Goal: Use online tool/utility: Use online tool/utility

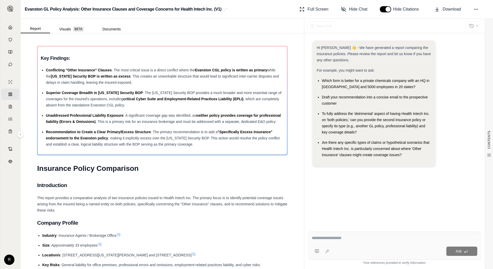
click at [243, 119] on div "Hi [PERSON_NAME] 👋 - We have generated a report comparing the insurance policie…" at bounding box center [395, 129] width 172 height 187
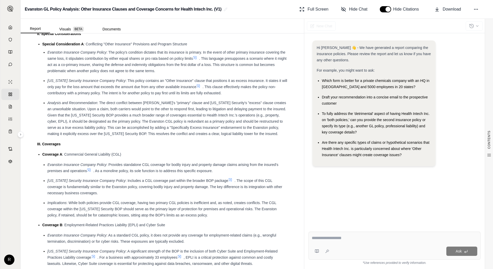
scroll to position [774, 0]
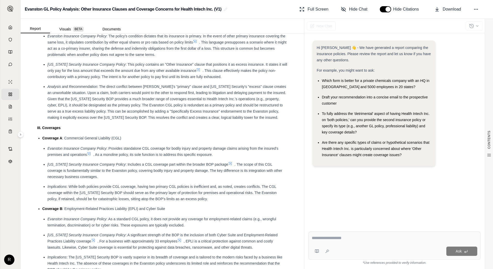
click at [243, 119] on textarea at bounding box center [395, 238] width 166 height 6
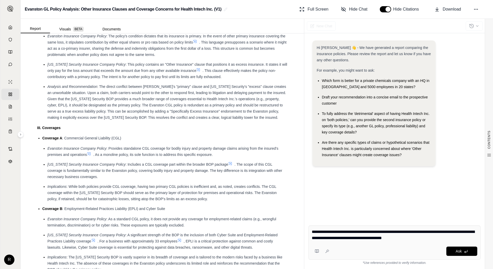
click at [243, 119] on textarea "**********" at bounding box center [395, 235] width 166 height 12
type textarea "**********"
click at [243, 119] on span "Ask" at bounding box center [459, 251] width 6 height 4
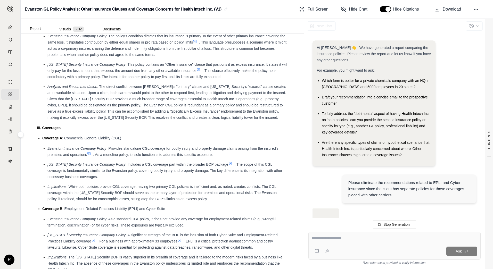
scroll to position [19, 0]
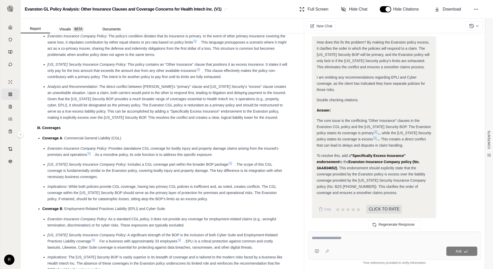
scroll to position [410, 0]
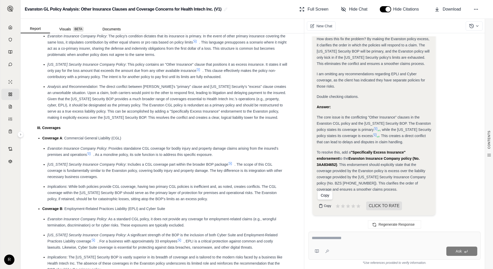
click at [243, 119] on span "Copy" at bounding box center [327, 206] width 7 height 4
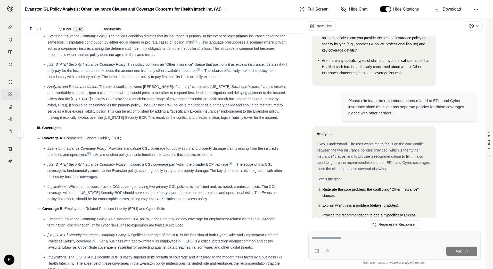
scroll to position [0, 0]
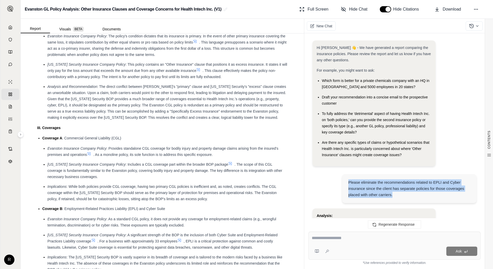
drag, startPoint x: 348, startPoint y: 182, endPoint x: 393, endPoint y: 197, distance: 47.2
click at [243, 119] on div "Please eliminate the recommendations related to EPLI and Cyber insurance since …" at bounding box center [409, 188] width 134 height 29
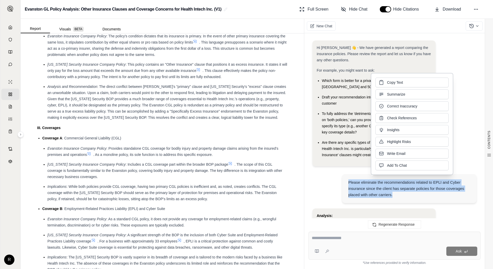
drag, startPoint x: 393, startPoint y: 197, endPoint x: 376, endPoint y: 187, distance: 19.4
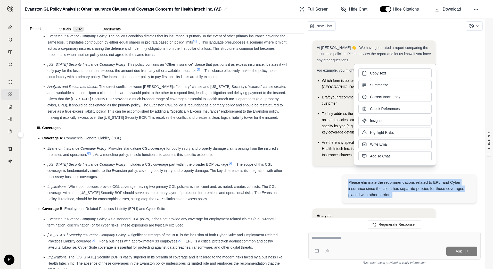
copy div "Please eliminate the recommendations related to EPLI and Cyber insurance since …"
drag, startPoint x: 163, startPoint y: 153, endPoint x: 166, endPoint y: 152, distance: 3.2
click at [163, 119] on div "Coverage A : Commercial General Liability (CGL)" at bounding box center [164, 138] width 245 height 6
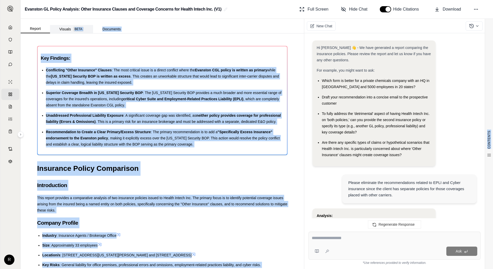
drag, startPoint x: 117, startPoint y: 186, endPoint x: 62, endPoint y: 33, distance: 163.1
click at [62, 33] on div "Report Visuals BETA Documents CONTENTS Table of Contents Key Findings: INSURANC…" at bounding box center [163, 144] width 284 height 251
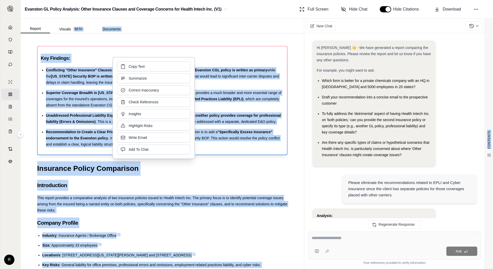
drag, startPoint x: 134, startPoint y: 73, endPoint x: 135, endPoint y: 67, distance: 6.5
click at [135, 67] on span "Copy Text" at bounding box center [137, 66] width 16 height 5
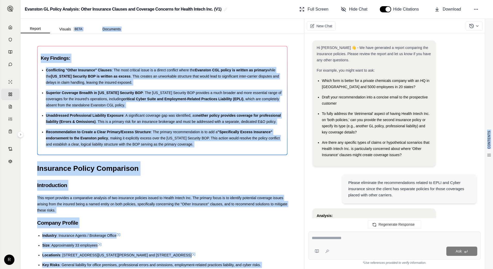
click at [243, 119] on div "CONTENTS Table of Contents Key Findings: INSURANCE POLICY COMPARISON Introducti…" at bounding box center [163, 152] width 284 height 236
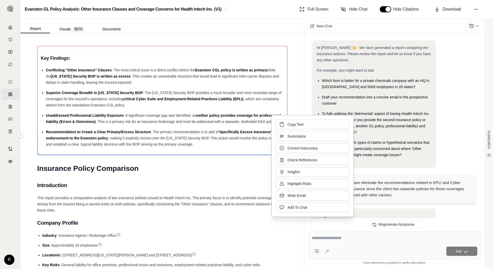
click at [243, 67] on div "CONTENTS Table of Contents Key Findings: INSURANCE POLICY COMPARISON Introducti…" at bounding box center [163, 152] width 284 height 236
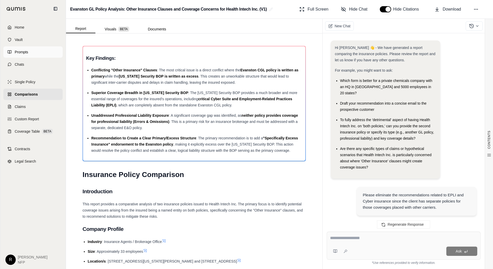
click at [23, 52] on span "Prompts" at bounding box center [21, 52] width 13 height 5
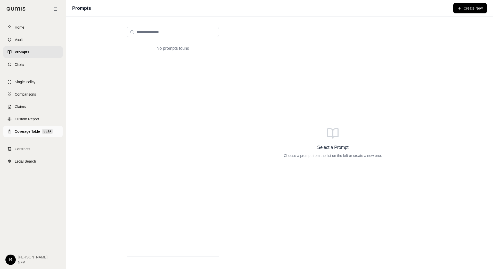
click at [30, 119] on span "Coverage Table" at bounding box center [27, 131] width 25 height 5
